Goal: Task Accomplishment & Management: Use online tool/utility

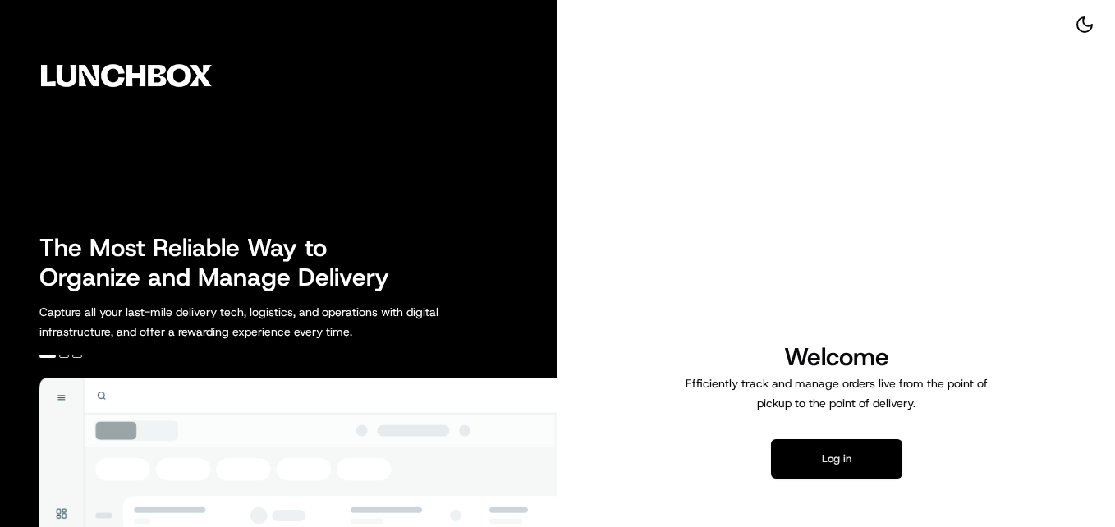
click at [820, 445] on button "Log in" at bounding box center [836, 458] width 131 height 39
